Goal: Task Accomplishment & Management: Manage account settings

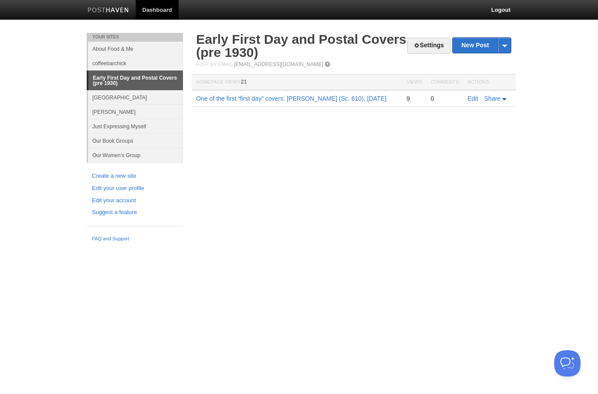
click at [414, 42] on span at bounding box center [416, 45] width 6 height 6
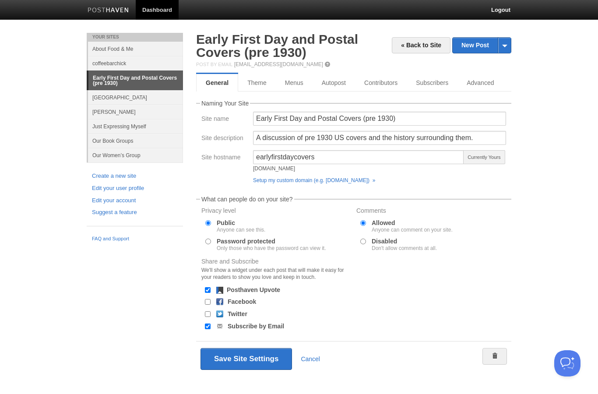
scroll to position [13, 0]
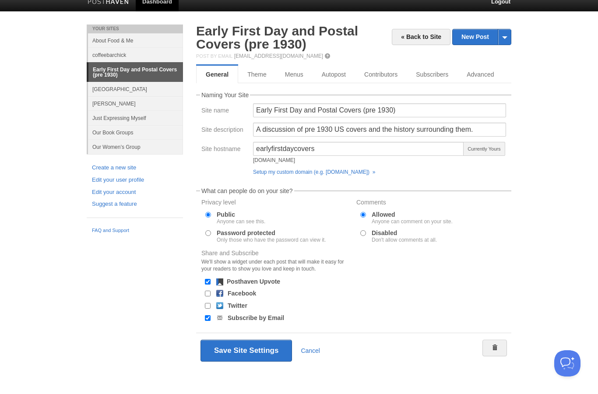
click at [477, 72] on link "Advanced" at bounding box center [480, 75] width 46 height 18
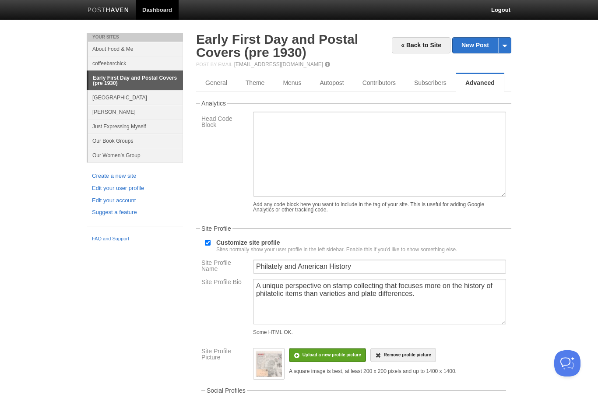
click at [297, 86] on link "Menus" at bounding box center [291, 83] width 37 height 18
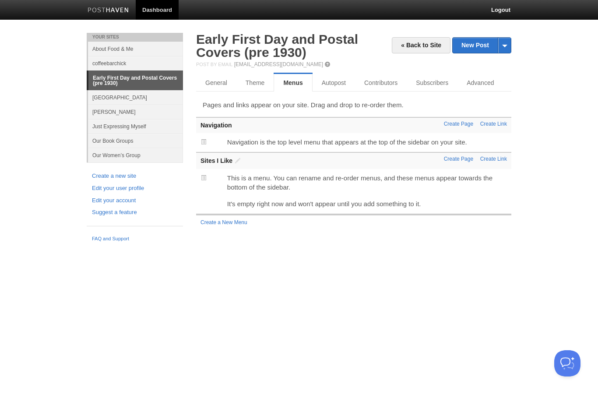
click at [434, 84] on link "Subscribers" at bounding box center [431, 83] width 51 height 18
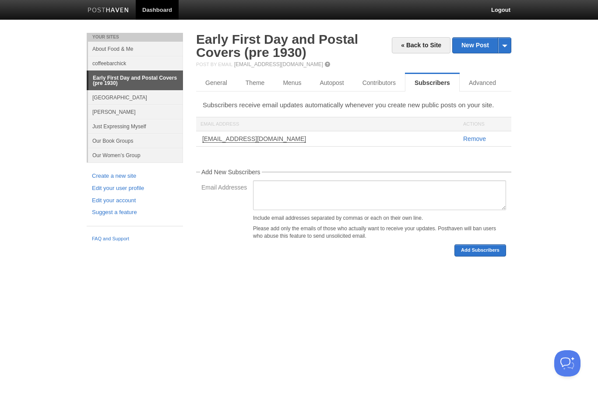
click at [214, 84] on link "General" at bounding box center [216, 83] width 40 height 18
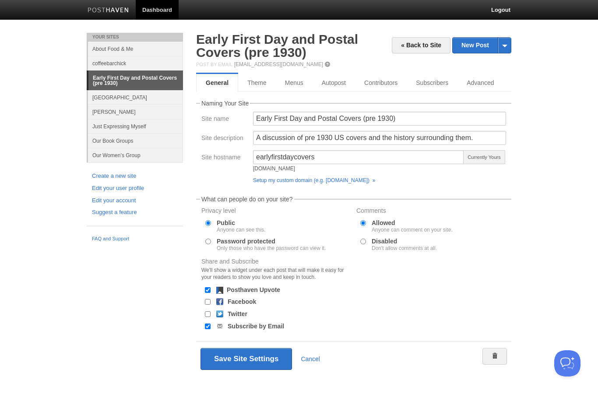
click at [261, 84] on link "Theme" at bounding box center [257, 83] width 38 height 18
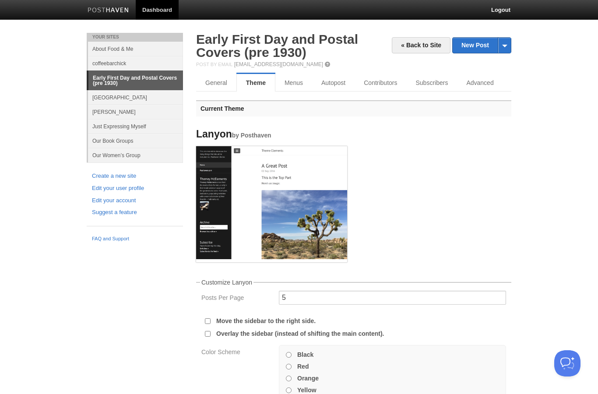
click at [294, 91] on link "Menus" at bounding box center [293, 83] width 37 height 18
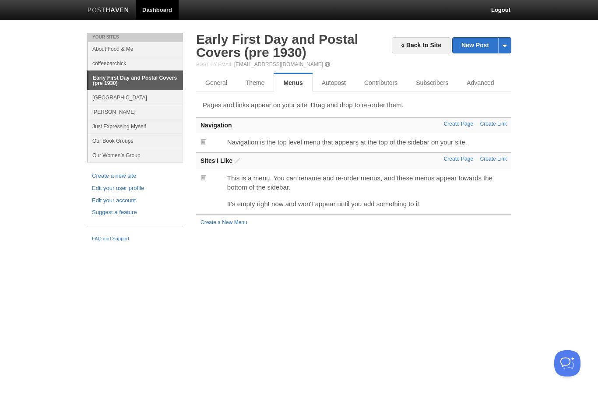
click at [475, 51] on link "New Post" at bounding box center [481, 45] width 58 height 15
click at [457, 161] on link "Create Page" at bounding box center [458, 159] width 29 height 6
